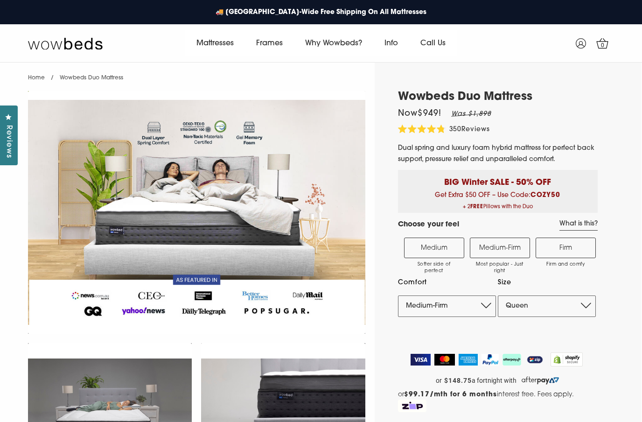
select select "Medium-Firm"
select select "Queen"
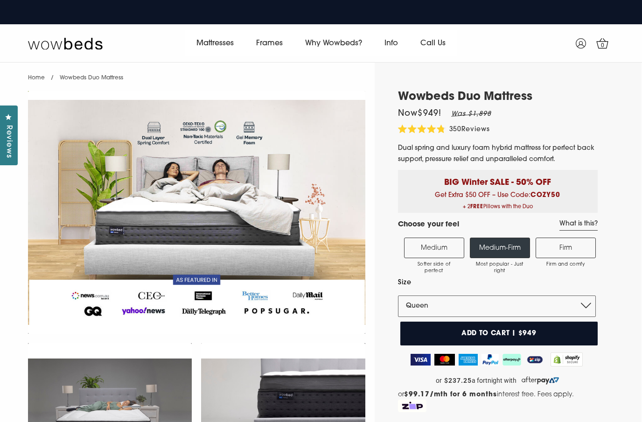
scroll to position [0, 0]
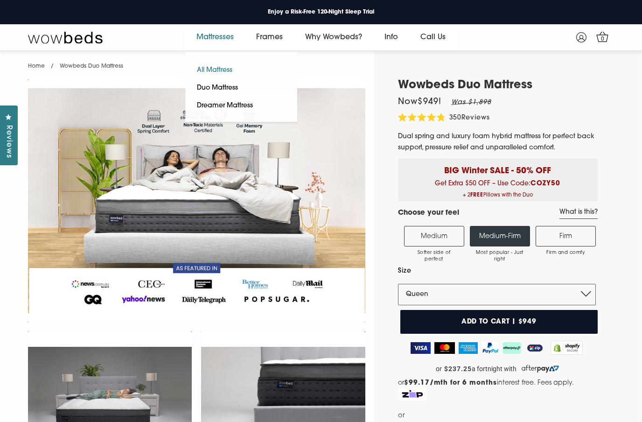
click at [218, 70] on link "All Mattress" at bounding box center [214, 71] width 59 height 18
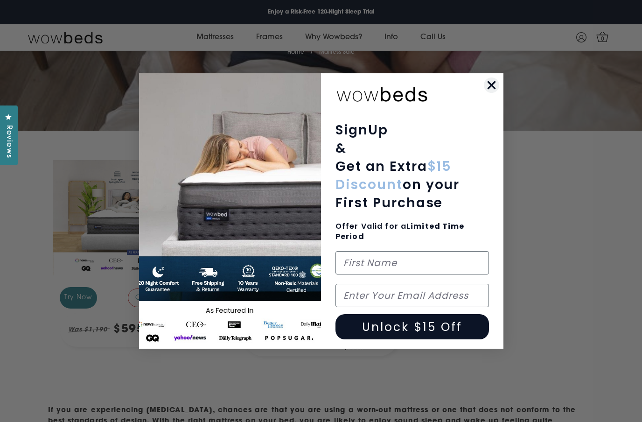
scroll to position [156, 0]
click at [488, 93] on circle "Close dialog" at bounding box center [490, 84] width 15 height 15
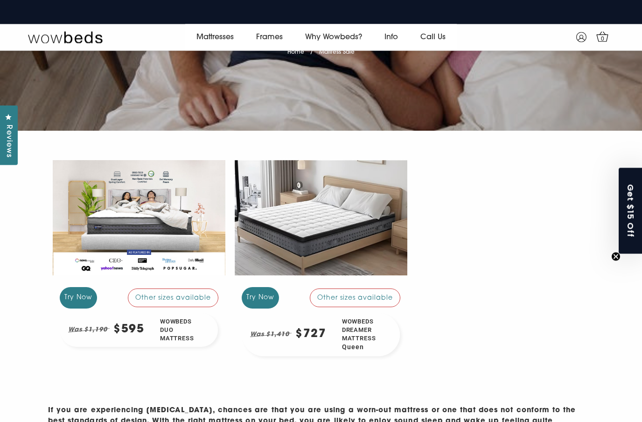
scroll to position [157, 0]
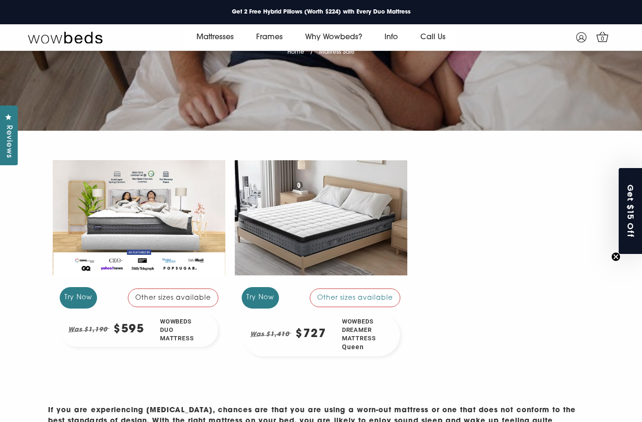
click at [108, 221] on div at bounding box center [139, 217] width 173 height 129
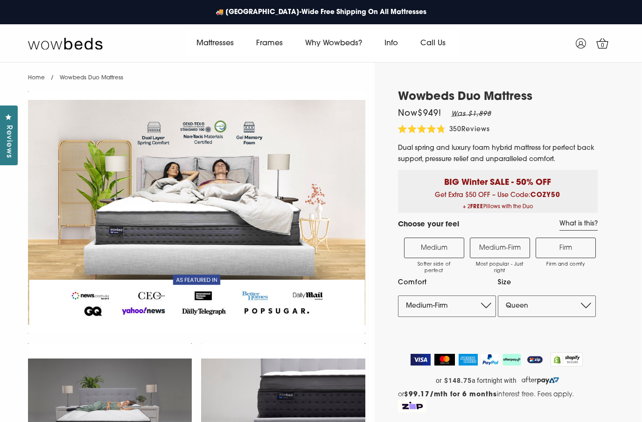
select select "Medium-Firm"
select select "Queen"
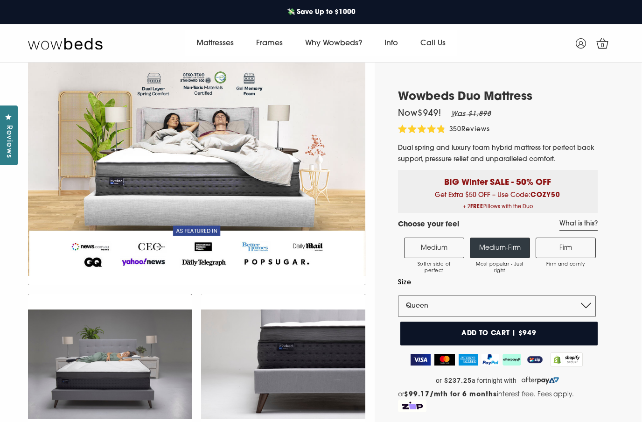
scroll to position [44, 0]
